Goal: Task Accomplishment & Management: Manage account settings

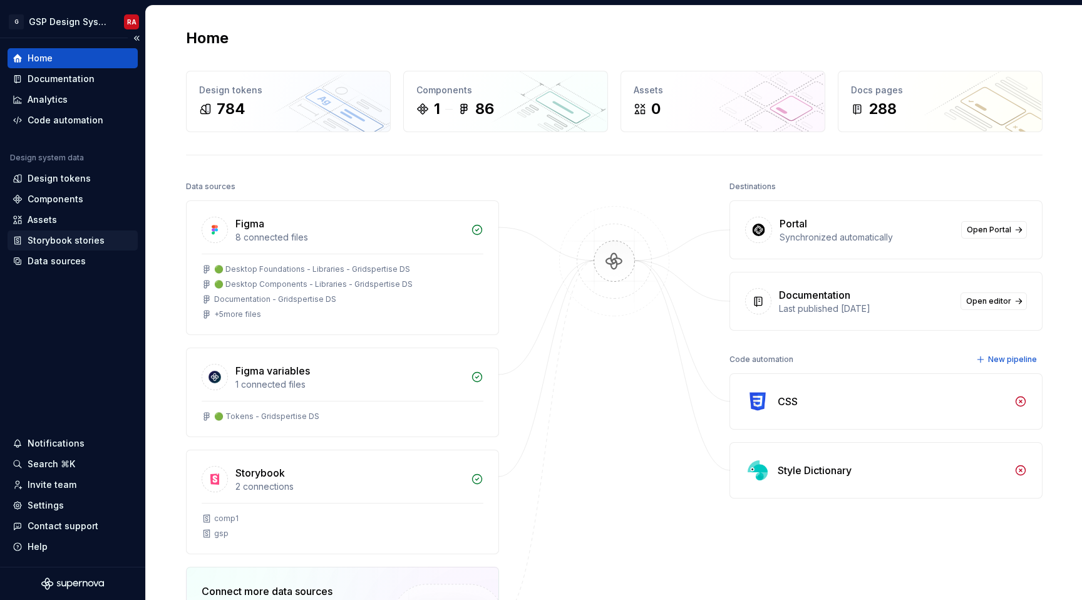
click at [67, 242] on div "Storybook stories" at bounding box center [66, 240] width 77 height 13
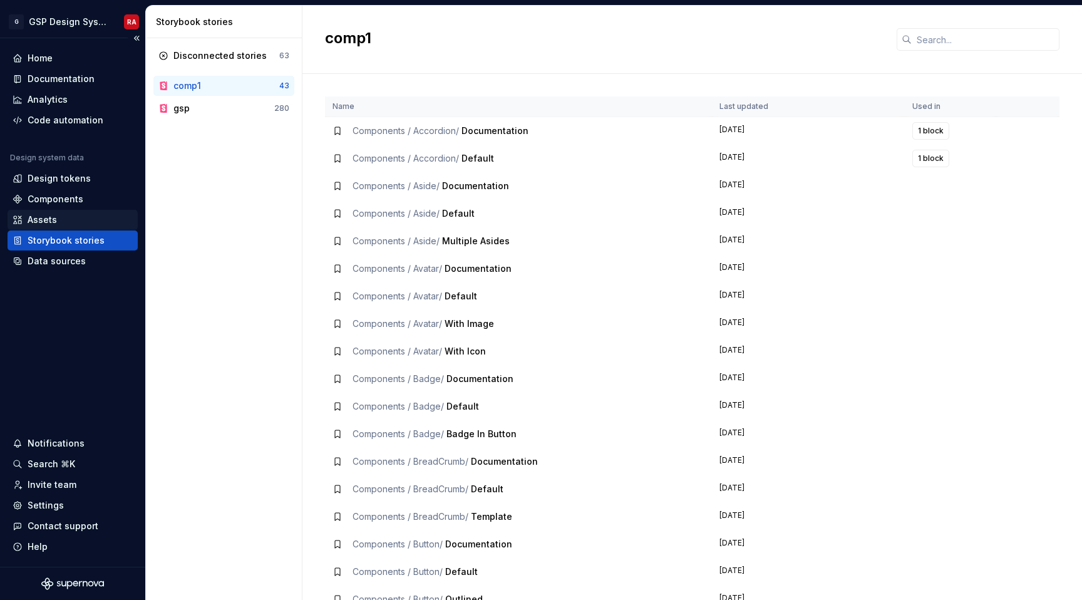
click at [49, 222] on div "Assets" at bounding box center [42, 219] width 29 height 13
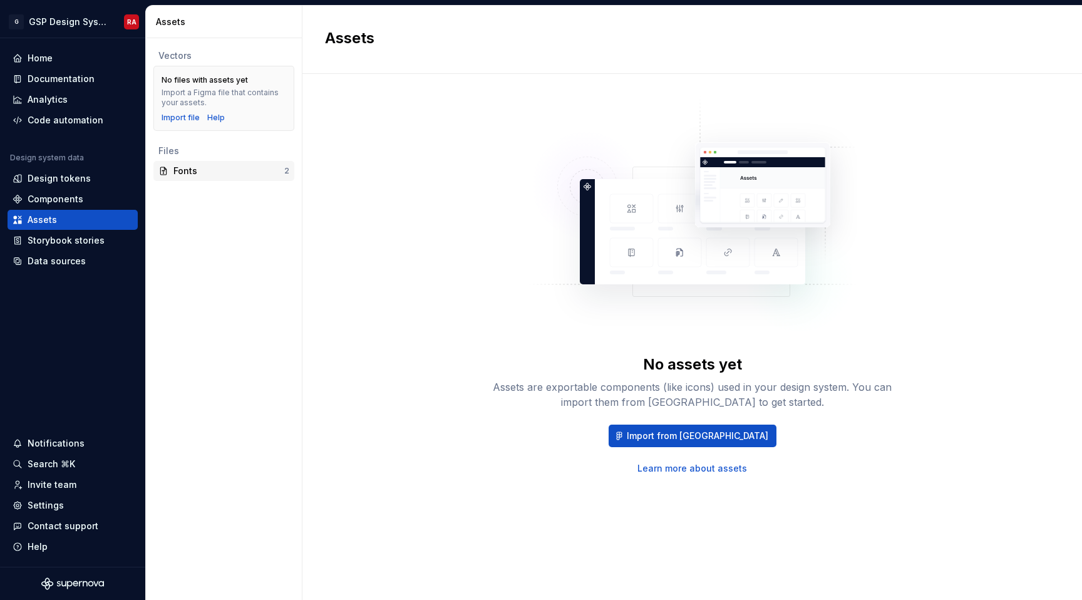
click at [192, 174] on div "Fonts" at bounding box center [228, 171] width 111 height 13
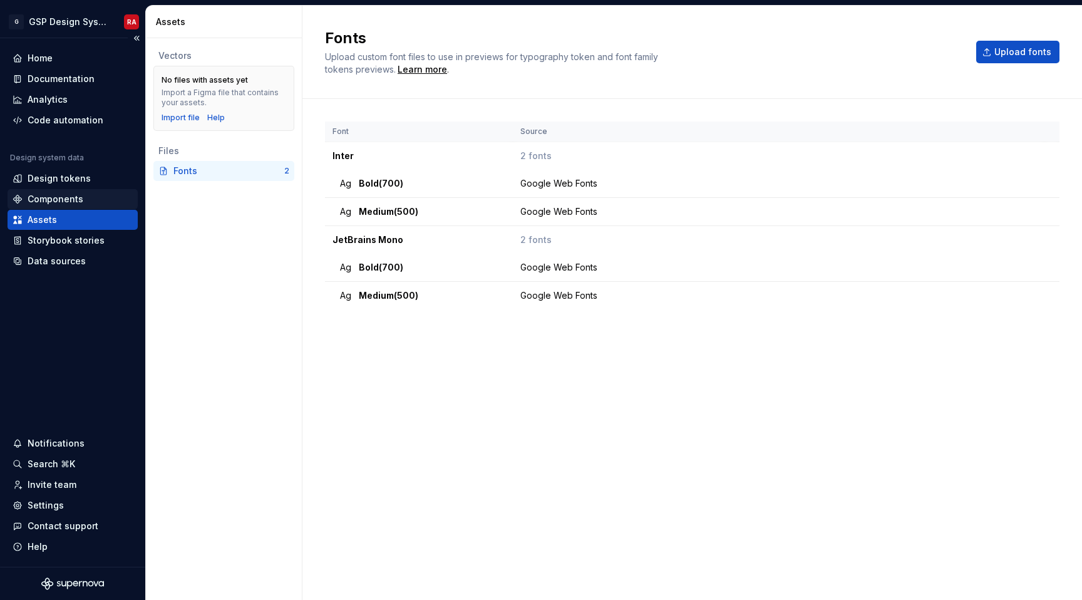
click at [64, 195] on div "Components" at bounding box center [56, 199] width 56 height 13
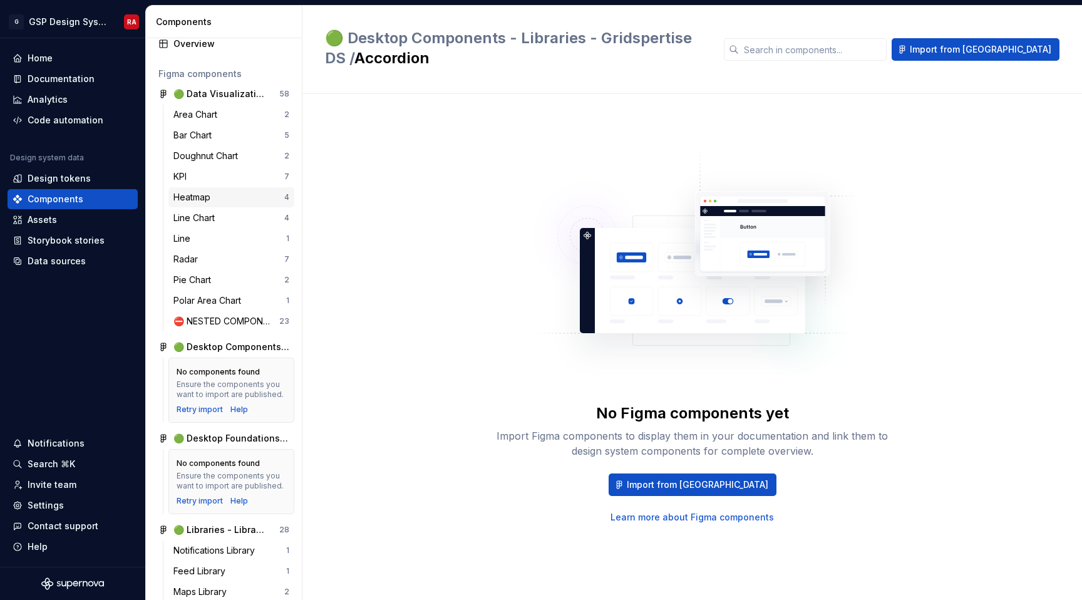
scroll to position [34, 0]
click at [208, 149] on div "Doughnut Chart" at bounding box center [207, 153] width 69 height 13
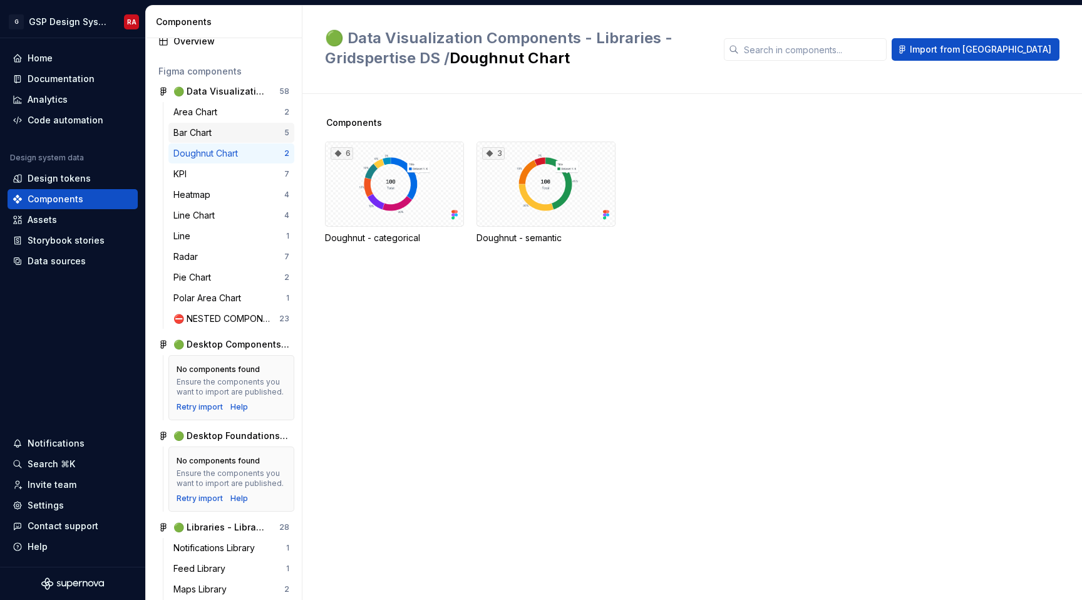
click at [199, 125] on div "Bar Chart 5" at bounding box center [231, 133] width 126 height 20
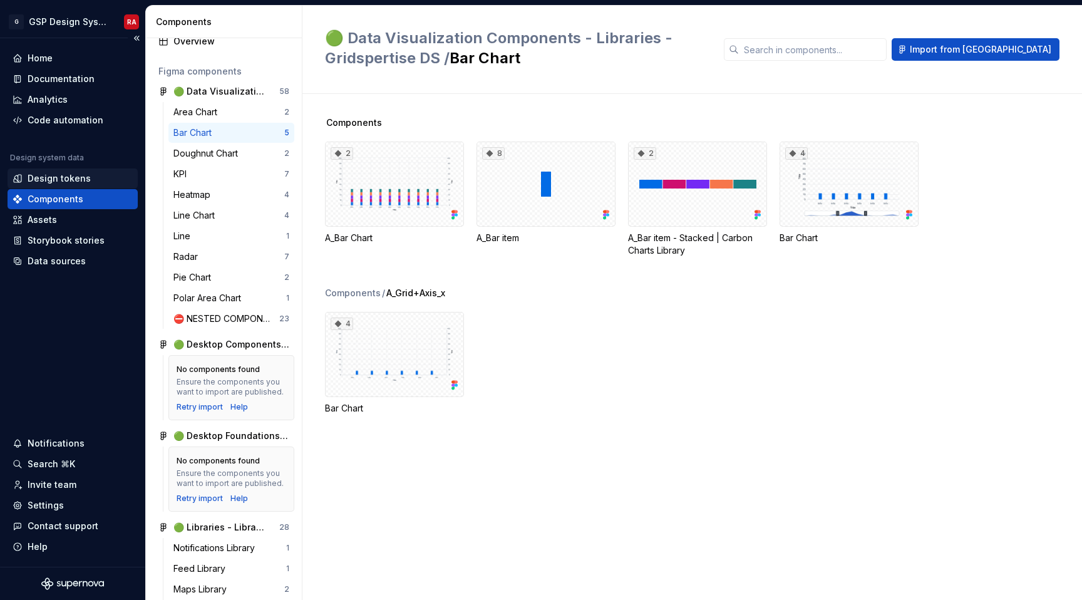
click at [45, 180] on div "Design tokens" at bounding box center [59, 178] width 63 height 13
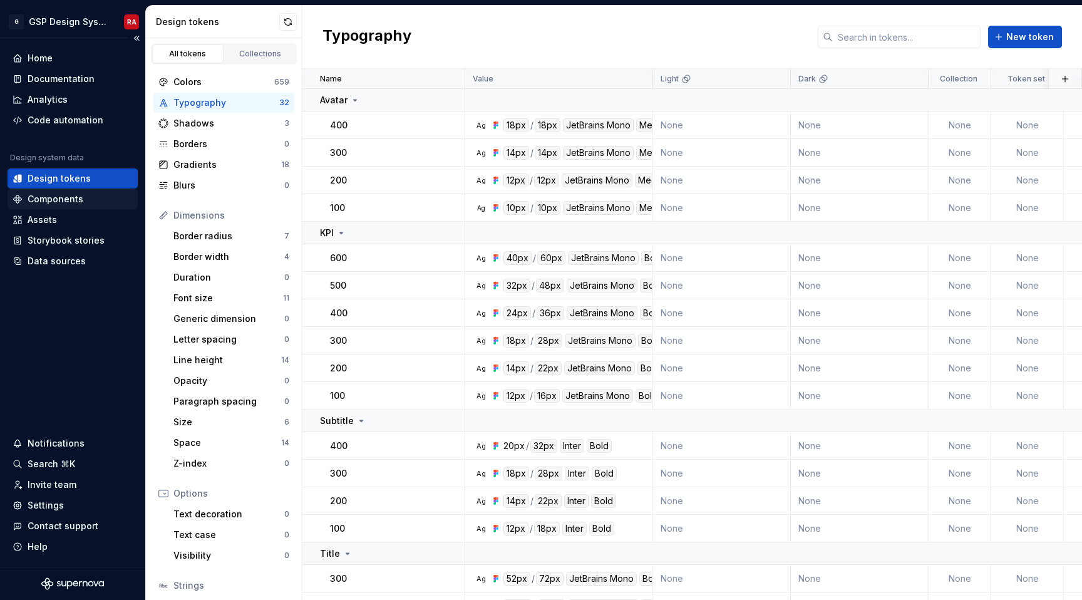
click at [52, 196] on div "Components" at bounding box center [56, 199] width 56 height 13
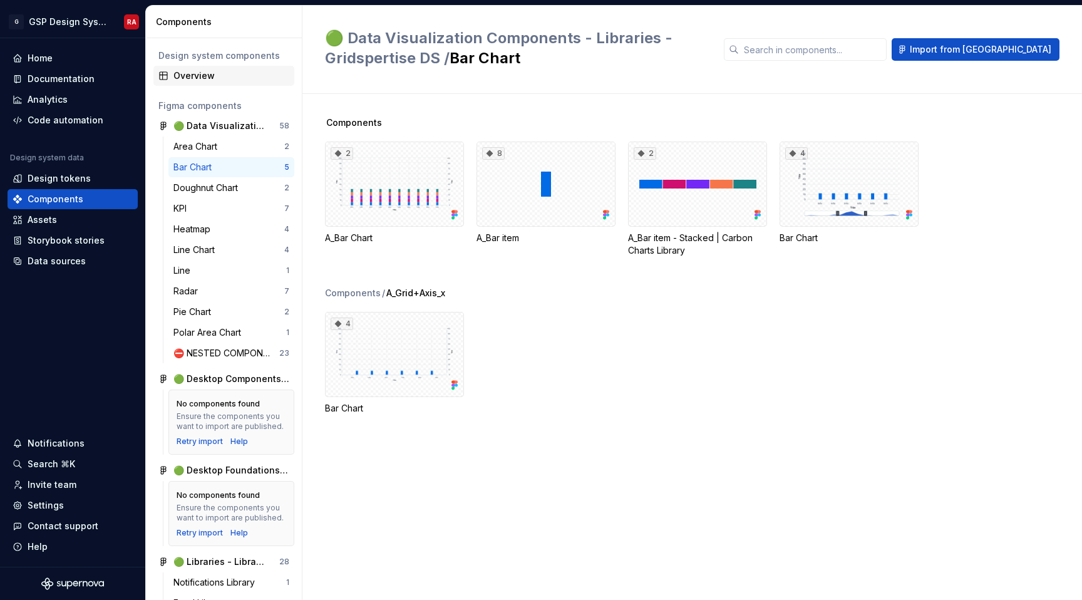
click at [208, 78] on div "Overview" at bounding box center [231, 75] width 116 height 13
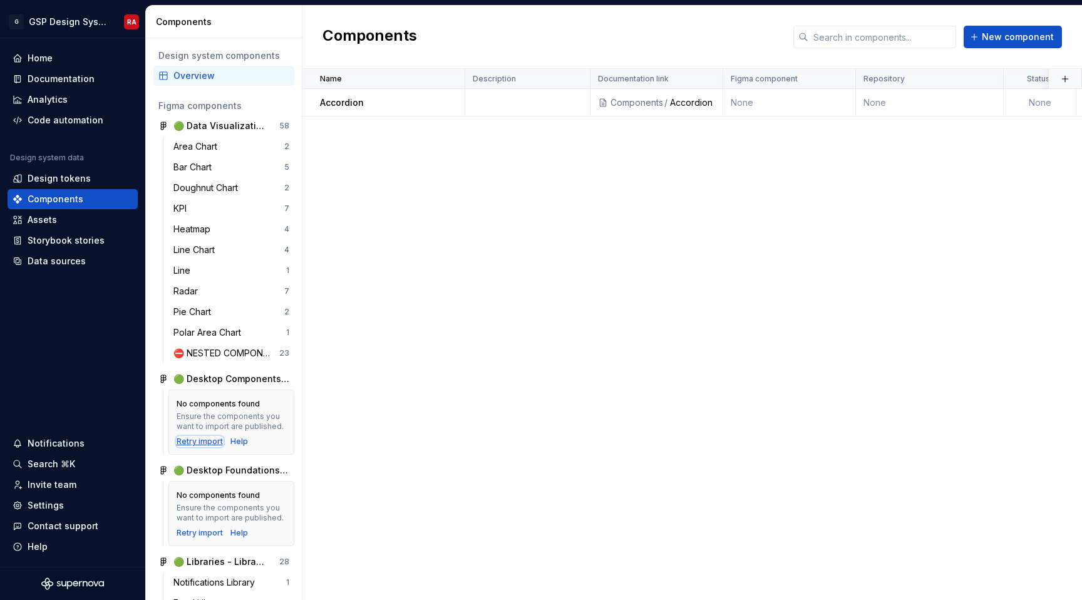
click at [195, 440] on div "Retry import" at bounding box center [200, 441] width 46 height 10
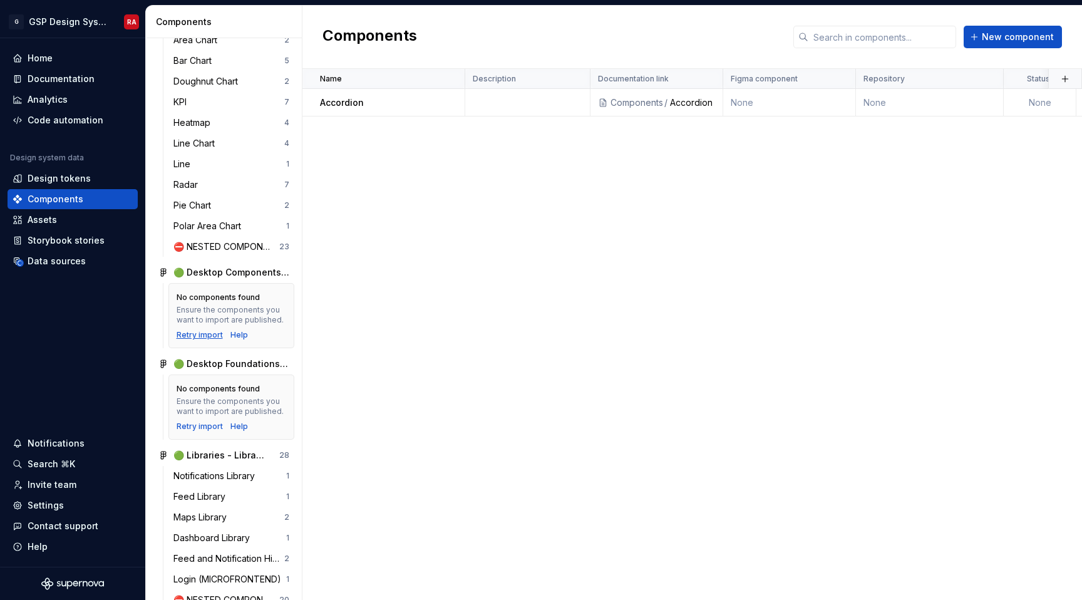
scroll to position [121, 0]
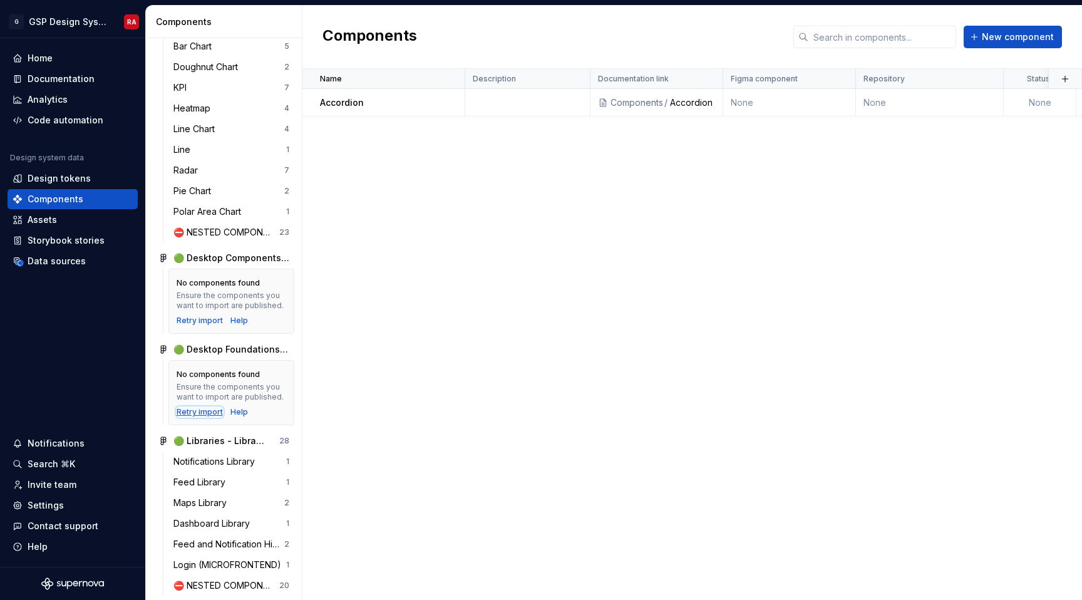
click at [200, 412] on div "Retry import" at bounding box center [200, 412] width 46 height 10
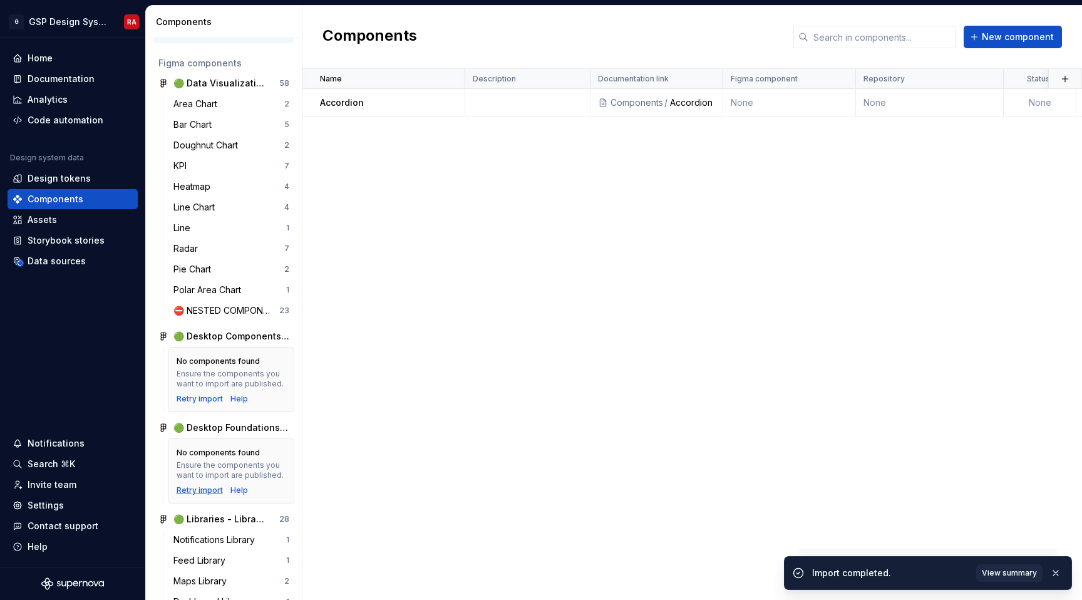
scroll to position [0, 0]
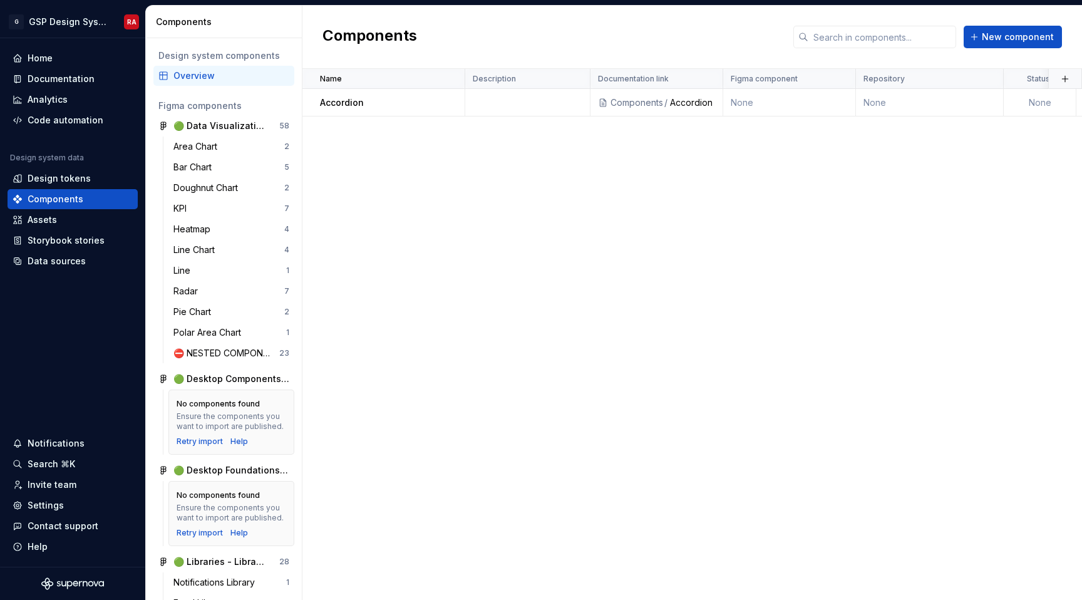
click at [646, 284] on div "Name Description Documentation link Figma component Repository Status Documente…" at bounding box center [691, 334] width 779 height 531
click at [48, 485] on div "Invite team" at bounding box center [52, 484] width 49 height 13
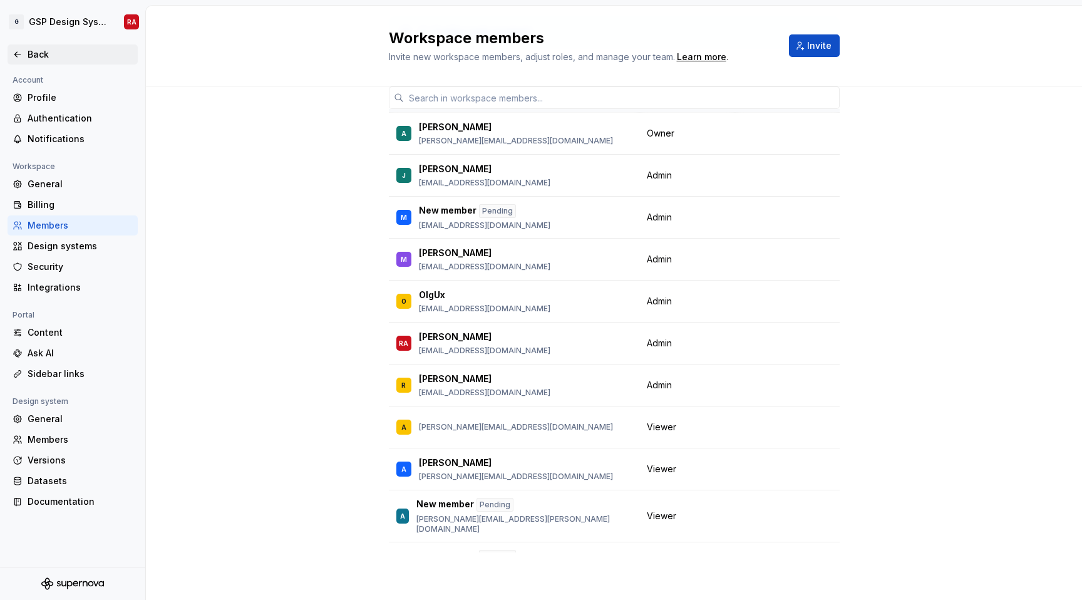
click at [40, 56] on div "Back" at bounding box center [80, 54] width 105 height 13
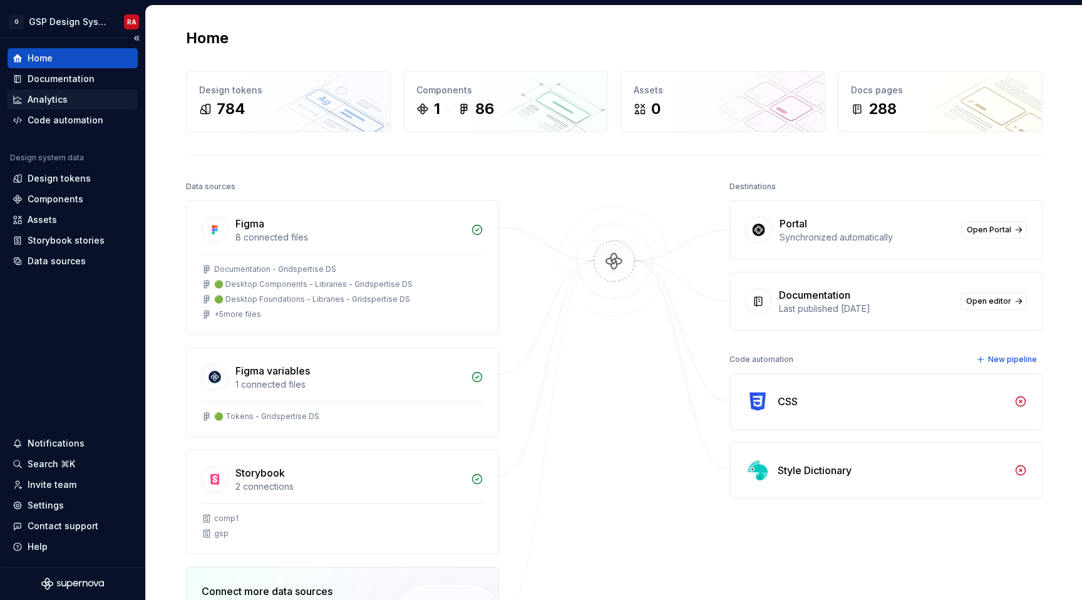
click at [55, 102] on div "Analytics" at bounding box center [48, 99] width 40 height 13
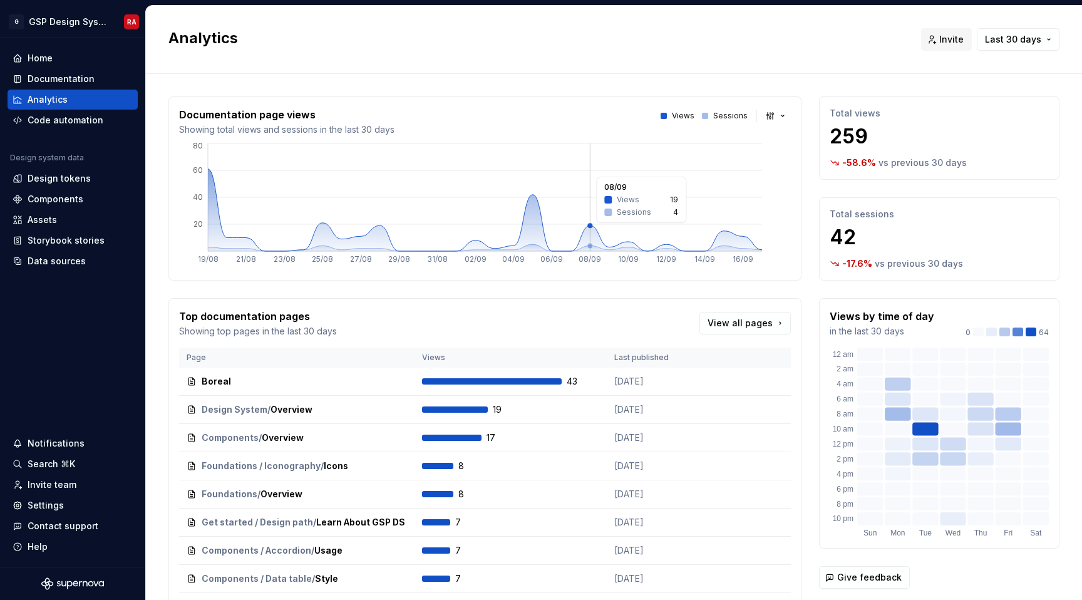
click at [592, 229] on icon at bounding box center [485, 210] width 554 height 82
click at [596, 246] on icon at bounding box center [485, 247] width 554 height 7
click at [629, 243] on circle at bounding box center [627, 241] width 5 height 5
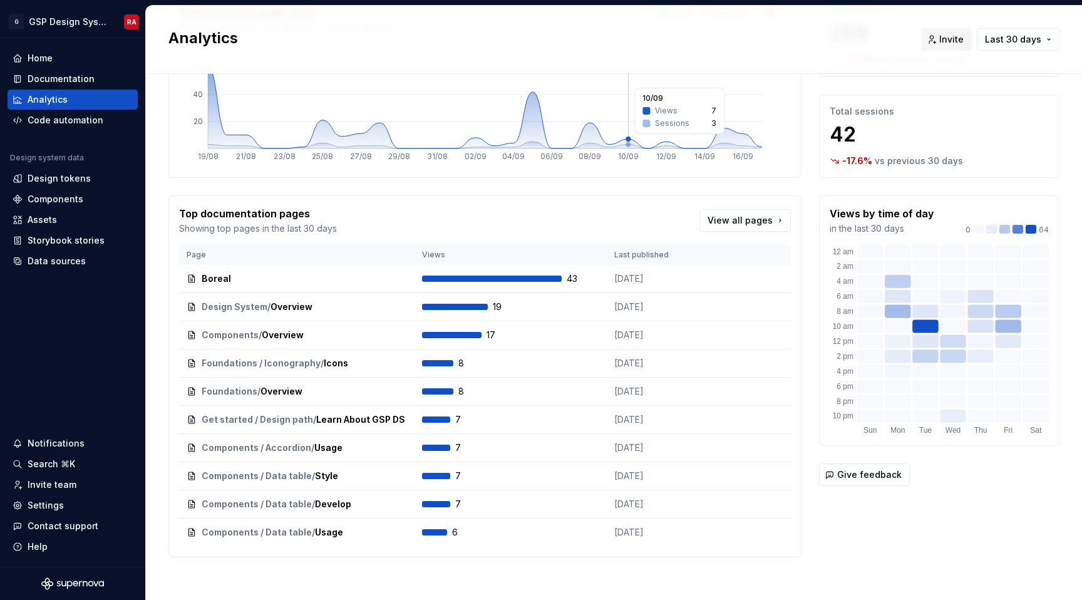
scroll to position [108, 0]
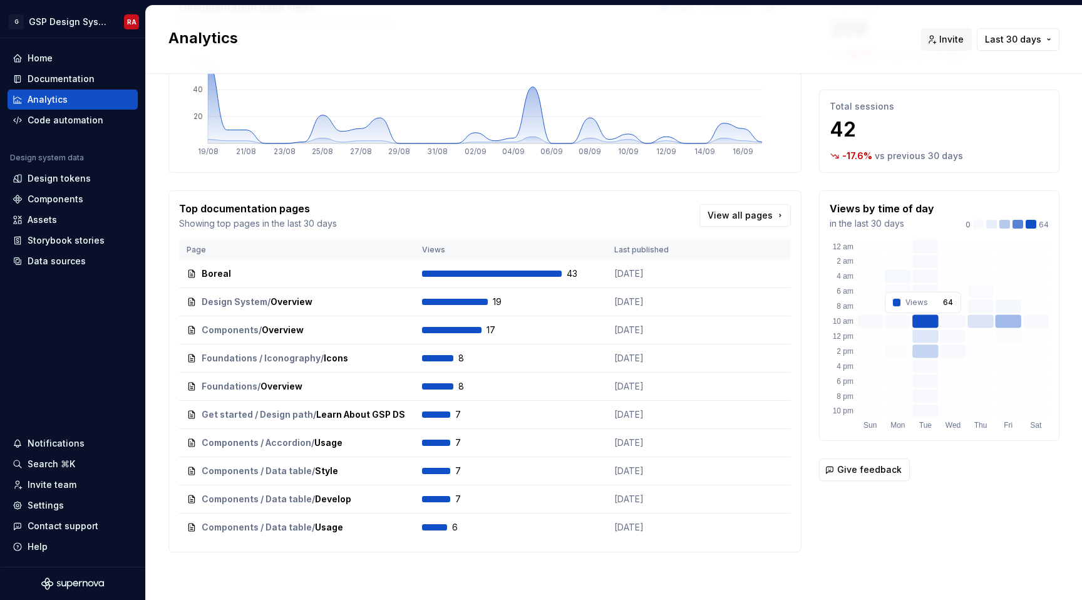
click at [923, 322] on rect at bounding box center [925, 321] width 26 height 13
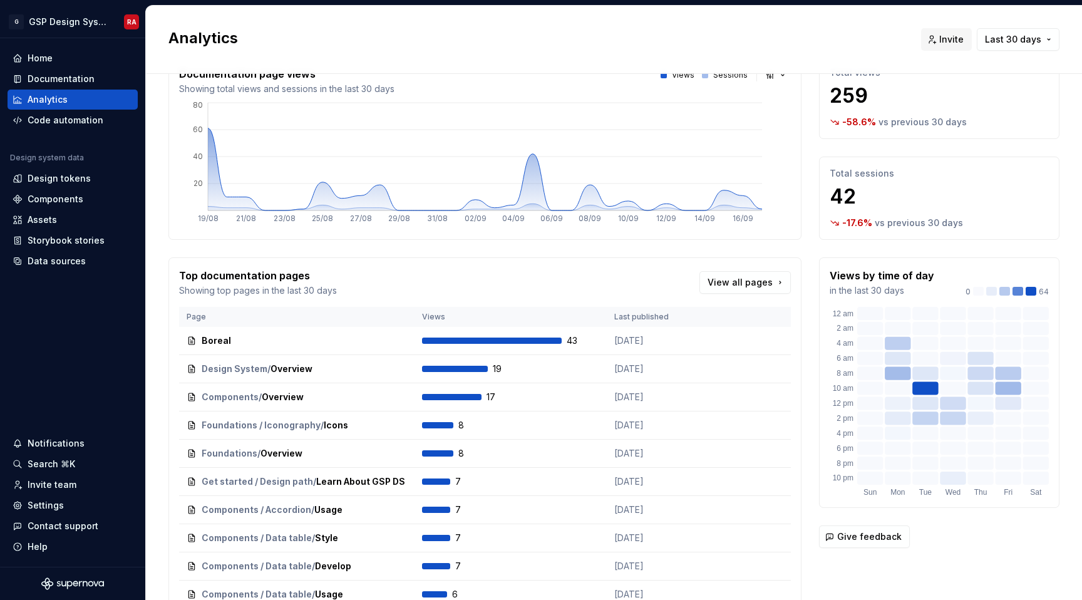
scroll to position [0, 0]
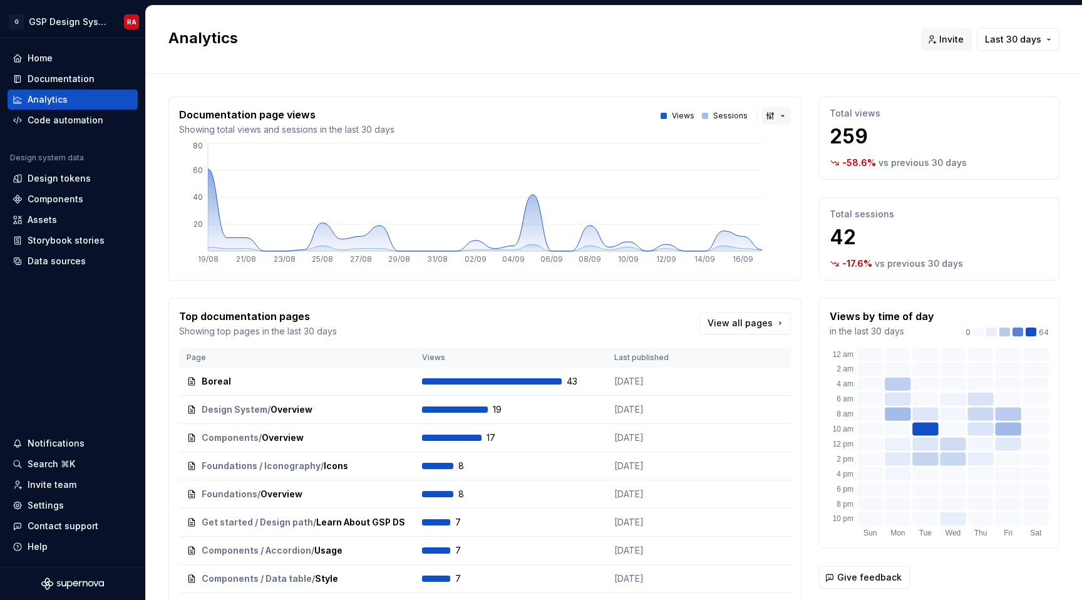
click at [782, 117] on button "button" at bounding box center [776, 116] width 29 height 18
click at [630, 81] on html "G GSP Design System RA Home Documentation Analytics Code automation Design syst…" at bounding box center [541, 300] width 1082 height 600
click at [74, 180] on div "Design tokens" at bounding box center [59, 178] width 63 height 13
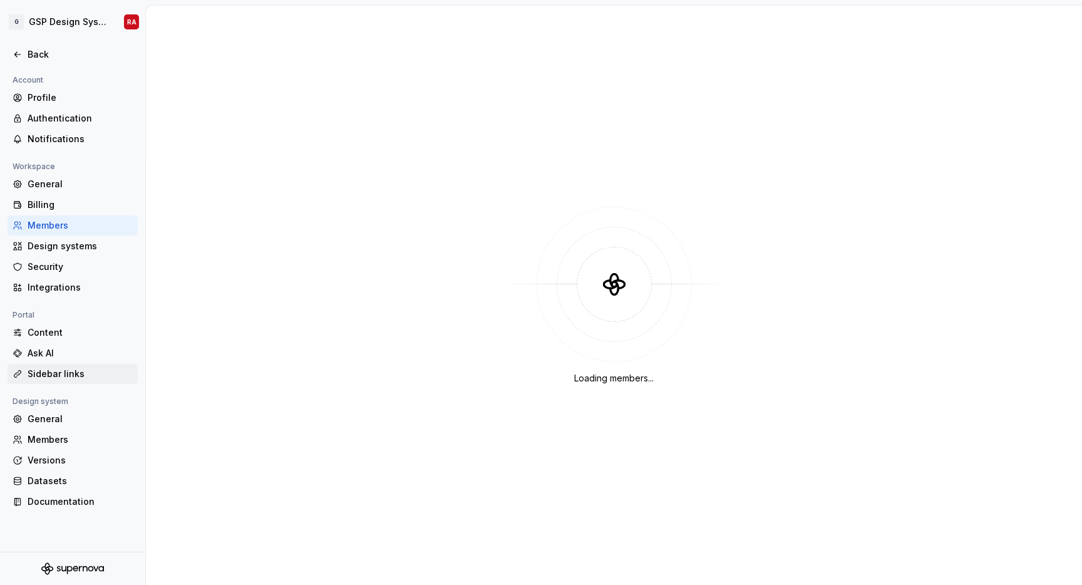
click at [69, 374] on div "Sidebar links" at bounding box center [80, 373] width 105 height 13
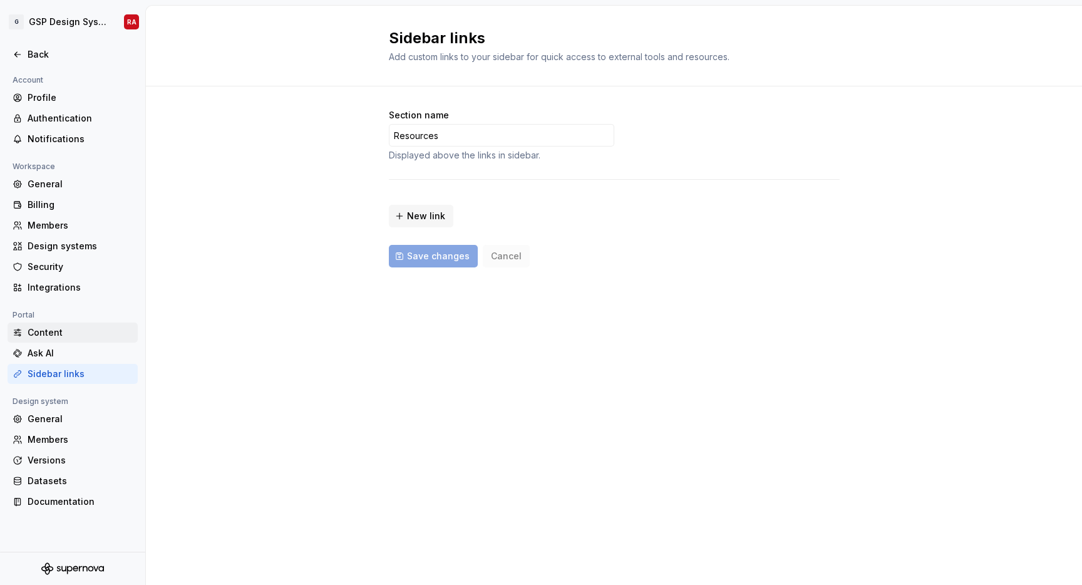
click at [69, 342] on div "Content" at bounding box center [73, 332] width 130 height 20
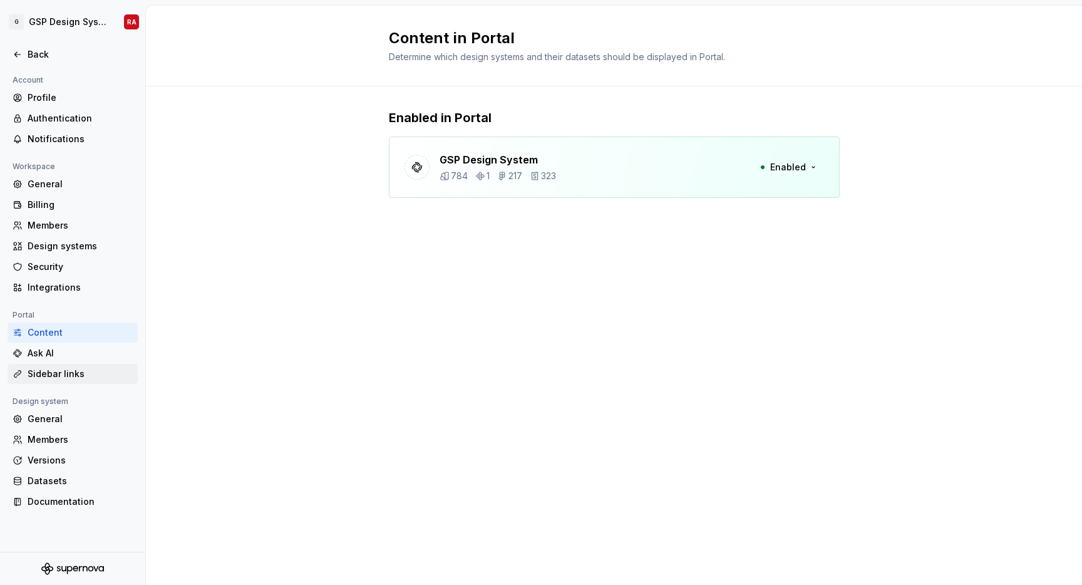
click at [61, 371] on div "Sidebar links" at bounding box center [80, 373] width 105 height 13
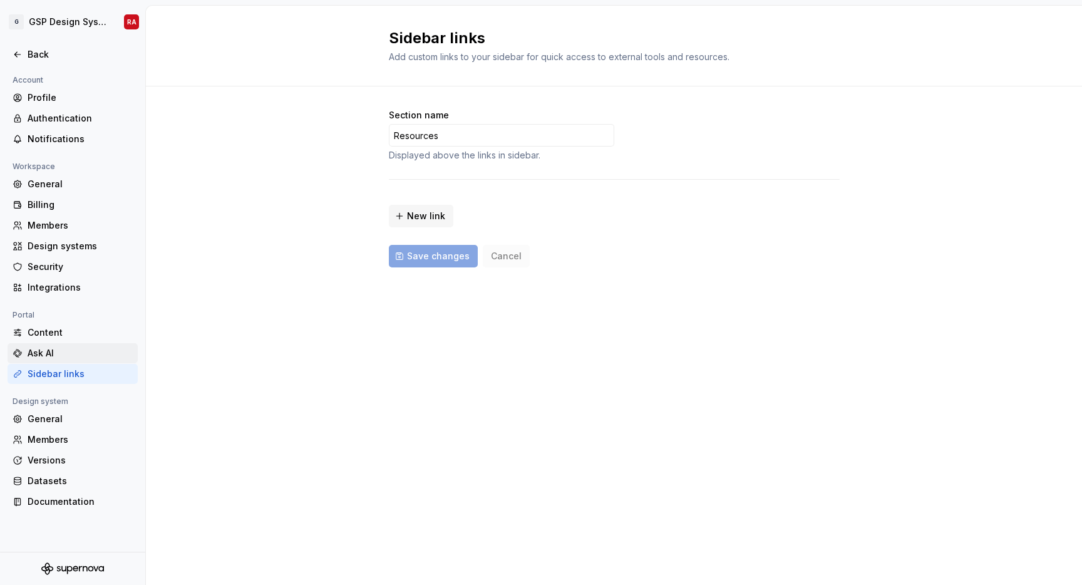
click at [60, 357] on div "Ask AI" at bounding box center [80, 353] width 105 height 13
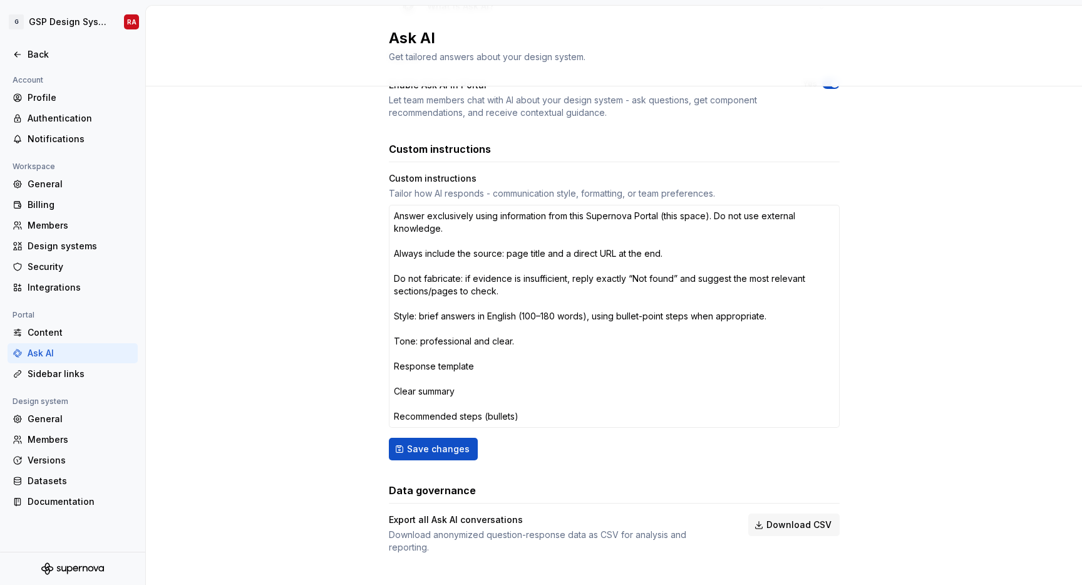
scroll to position [126, 0]
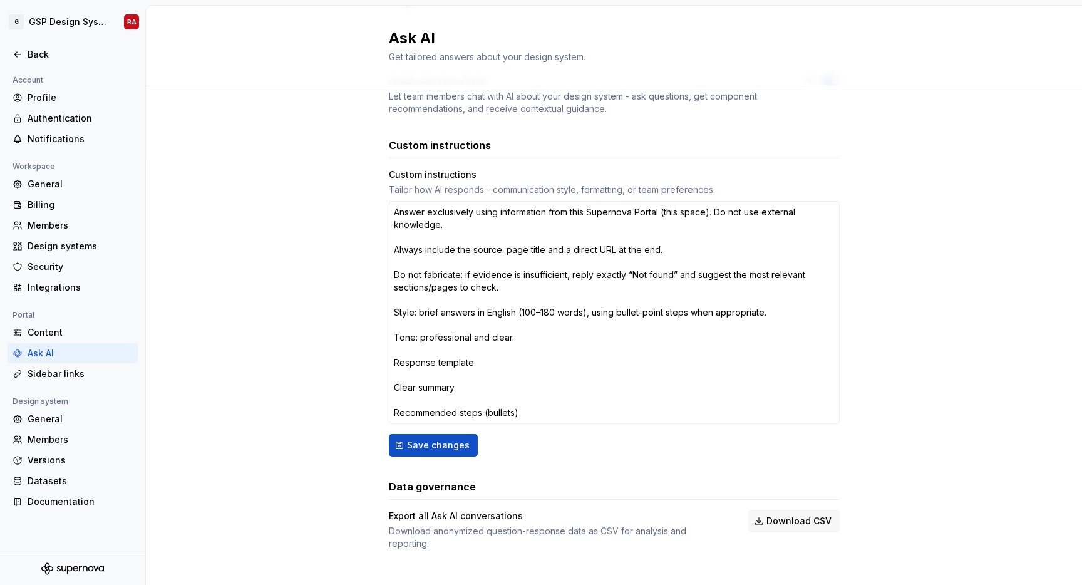
type textarea "*"
click at [54, 199] on div "Billing" at bounding box center [80, 204] width 105 height 13
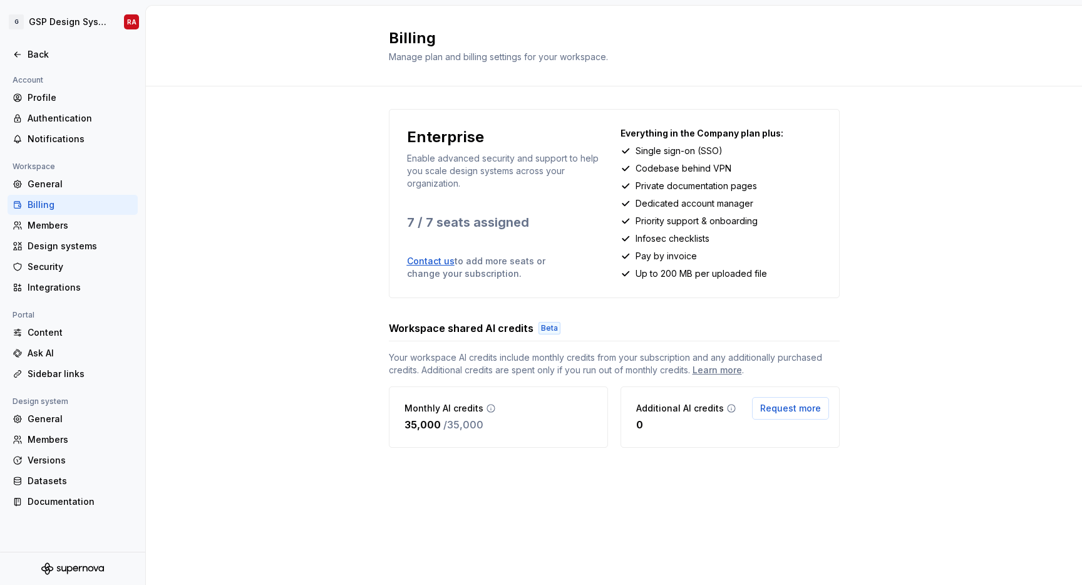
click at [506, 454] on div "Enterprise Enable advanced security and support to help you scale design system…" at bounding box center [614, 290] width 451 height 409
click at [770, 411] on span "Request more" at bounding box center [790, 408] width 61 height 13
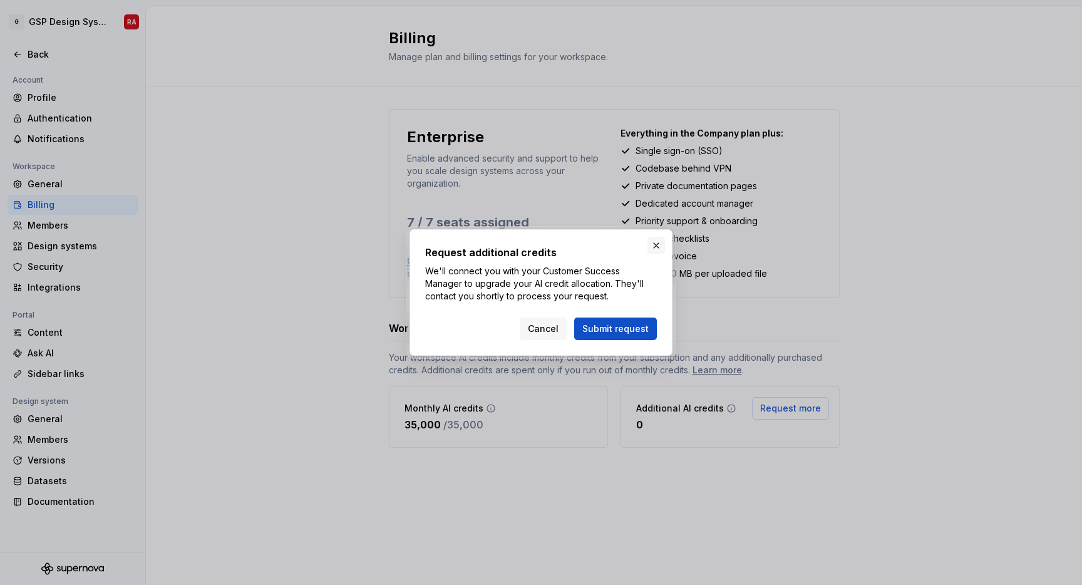
click at [661, 243] on button "button" at bounding box center [656, 246] width 18 height 18
